Goal: Task Accomplishment & Management: Use online tool/utility

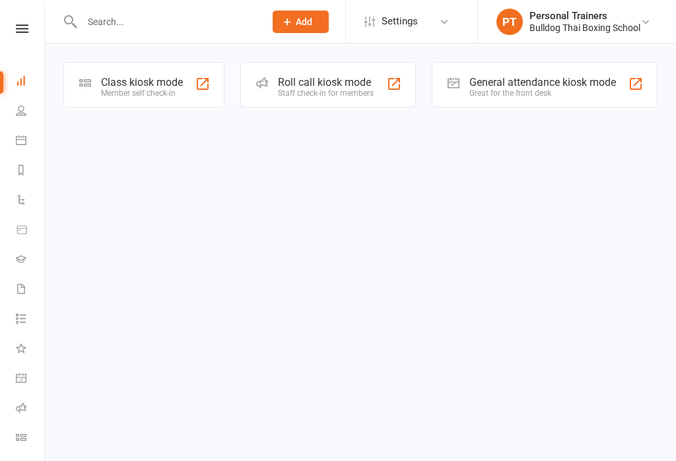
click at [151, 84] on div "Class kiosk mode" at bounding box center [142, 82] width 82 height 13
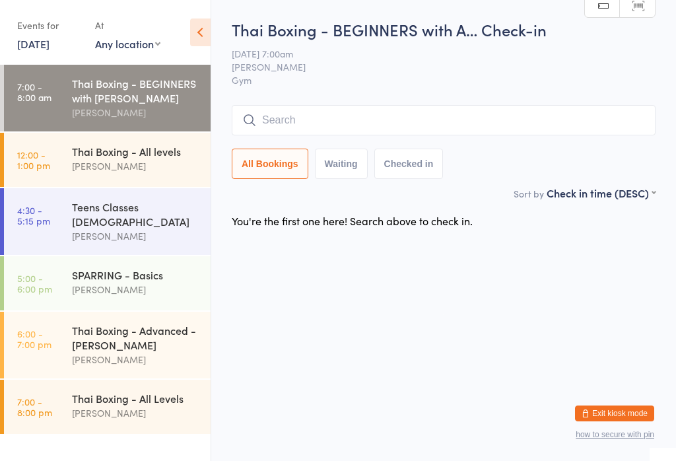
click at [301, 122] on input "search" at bounding box center [444, 120] width 424 height 30
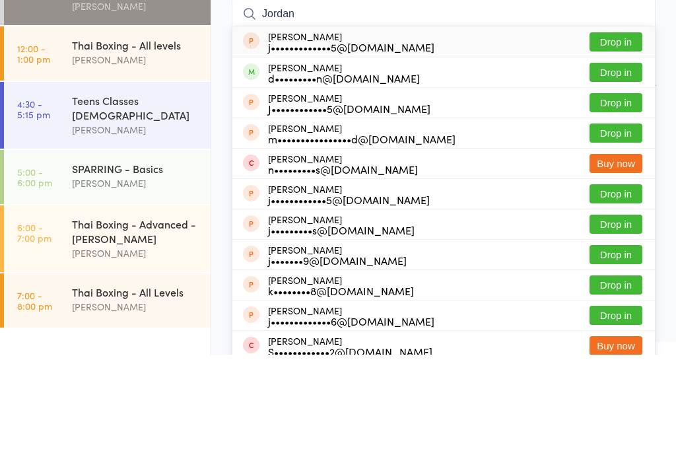
type input "Jordan"
click at [613, 169] on button "Drop in" at bounding box center [615, 178] width 53 height 19
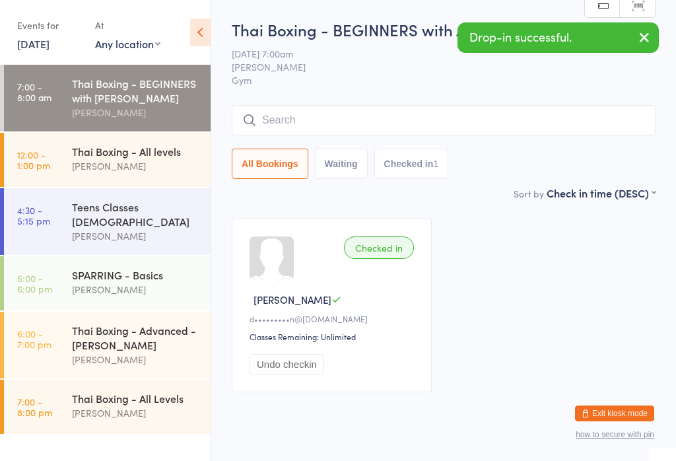
click at [269, 133] on input "search" at bounding box center [444, 120] width 424 height 30
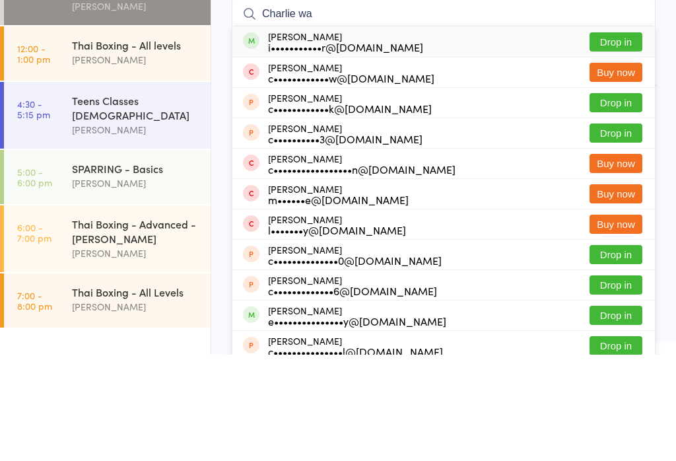
type input "Charlie wa"
click at [615, 139] on button "Drop in" at bounding box center [615, 148] width 53 height 19
